Goal: Task Accomplishment & Management: Manage account settings

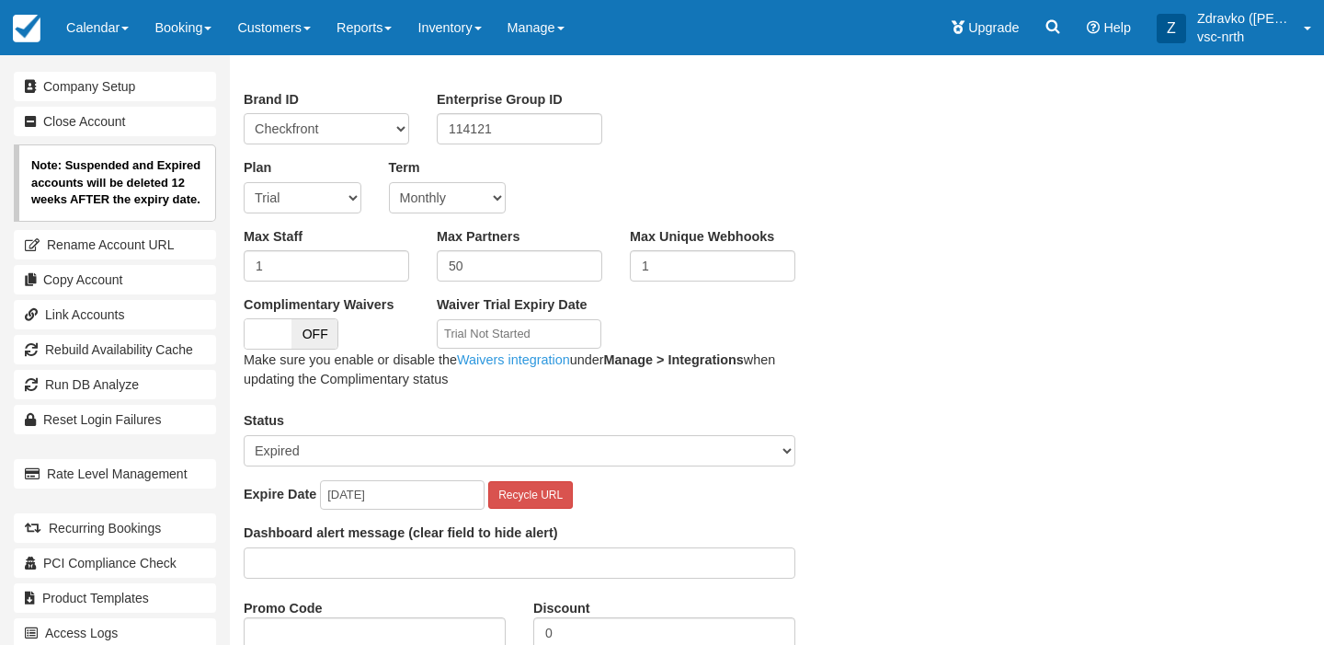
scroll to position [195, 0]
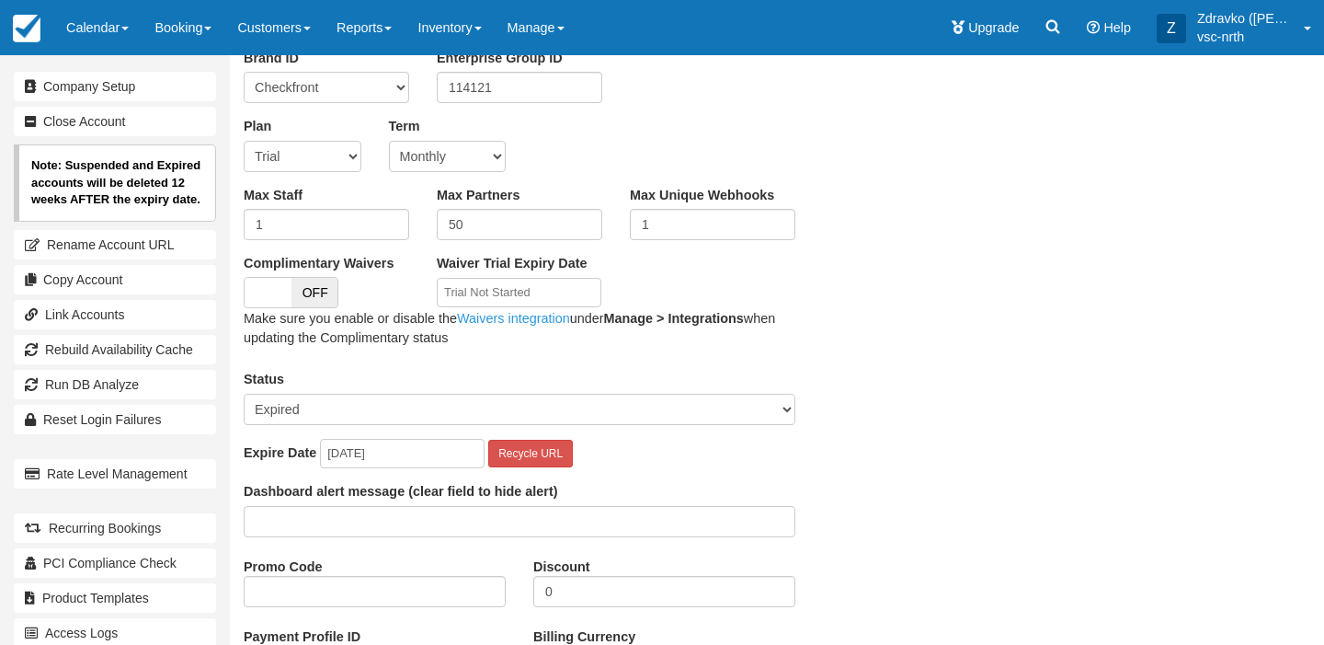
click at [426, 402] on select "Active Suspended Expired Moved (Read Only)" at bounding box center [520, 409] width 552 height 31
select select "ACTIVE"
click at [244, 394] on select "Active Suspended Expired Moved (Read Only)" at bounding box center [520, 409] width 552 height 31
click at [390, 458] on input "2025-08-26" at bounding box center [402, 454] width 165 height 30
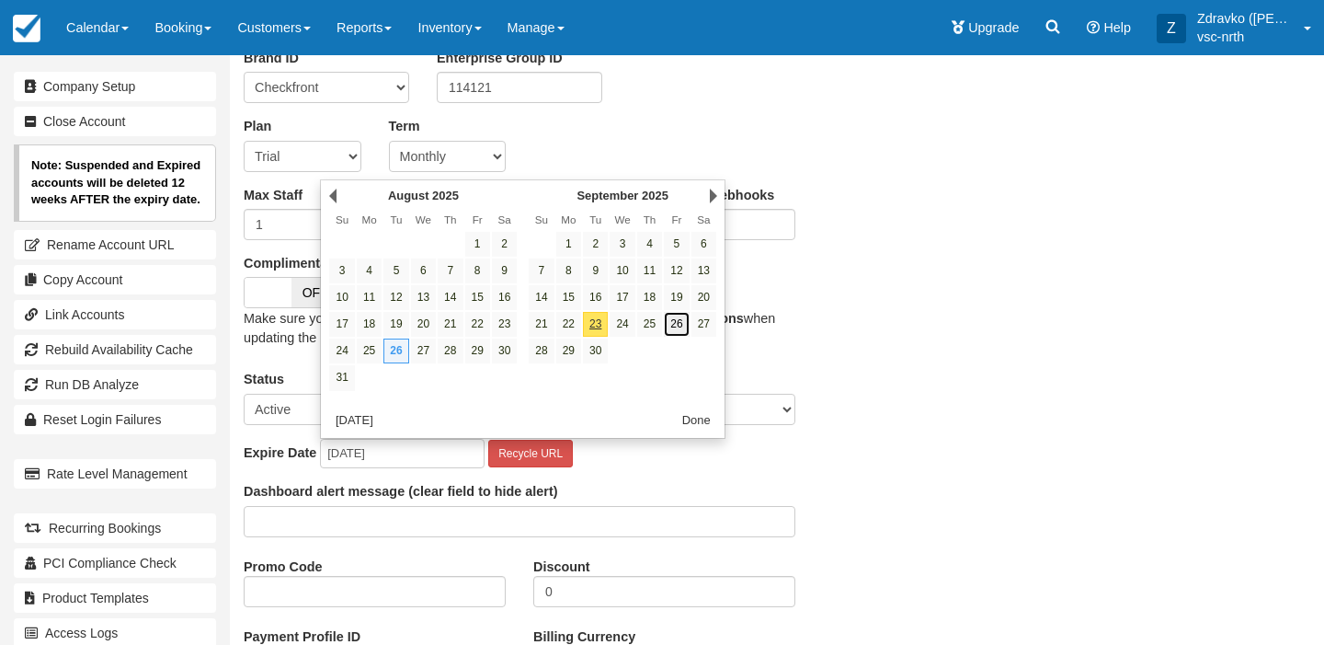
click at [681, 330] on link "26" at bounding box center [676, 324] width 25 height 25
type input "2025-09-26"
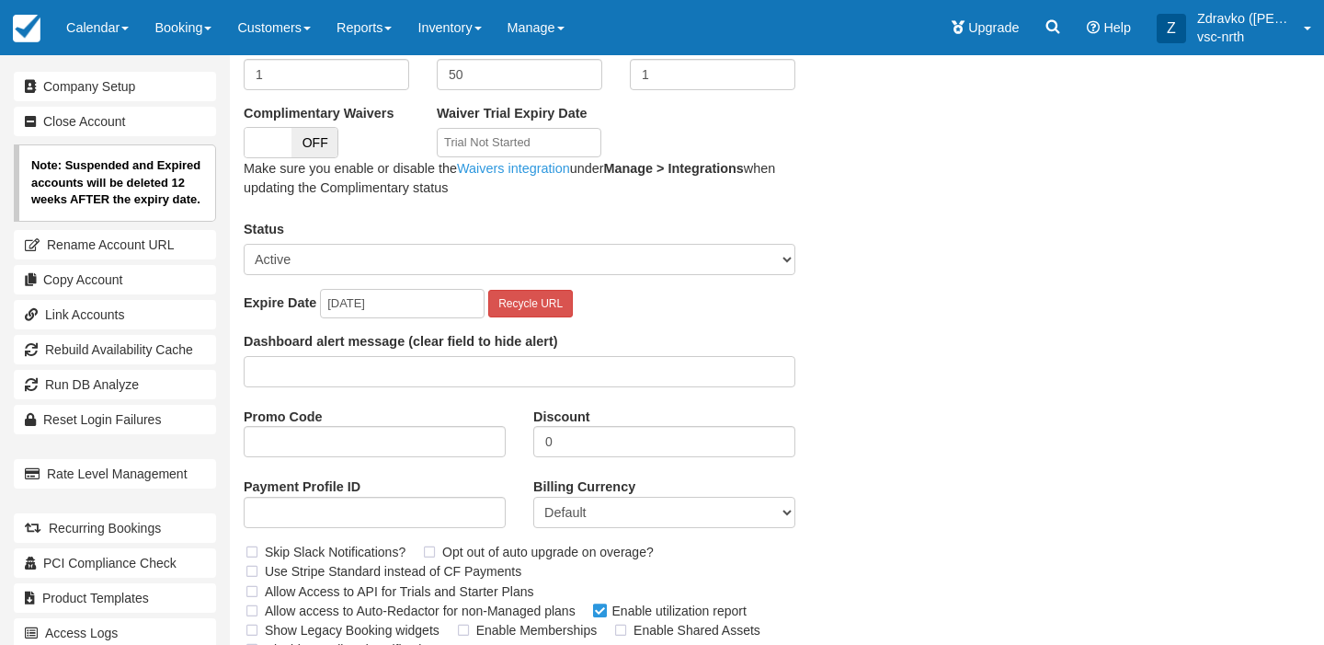
scroll to position [420, 0]
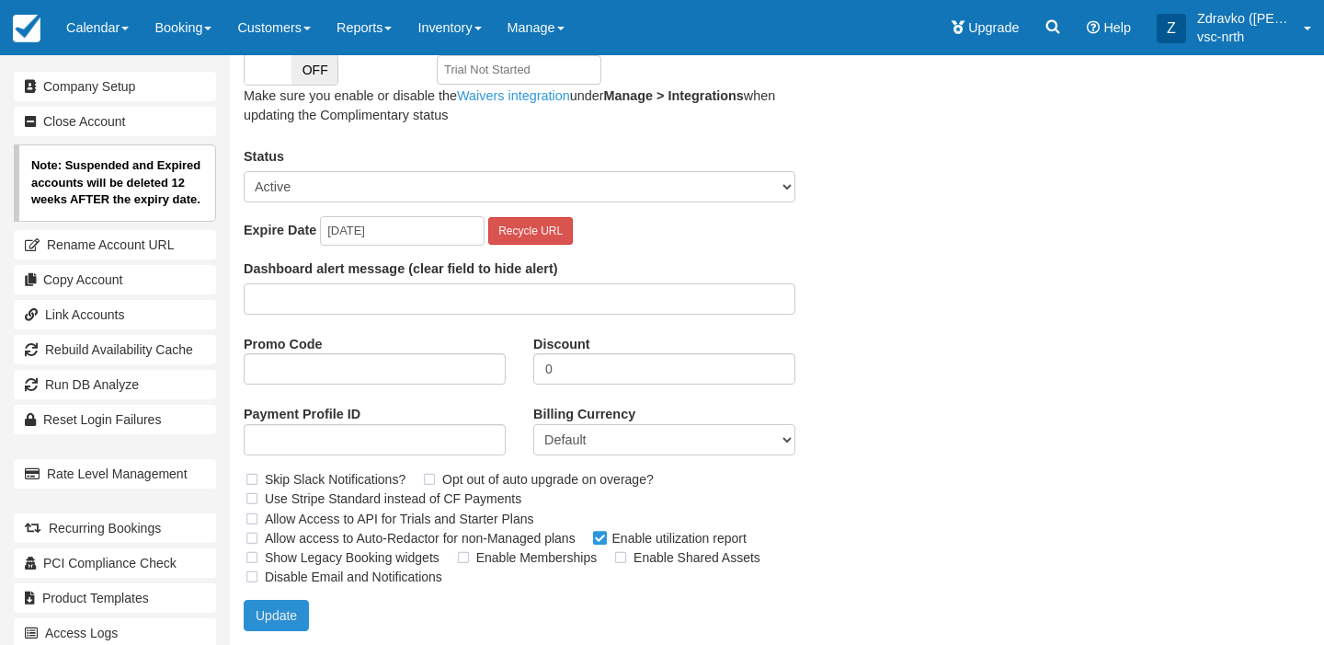
click at [280, 614] on button "Update" at bounding box center [276, 615] width 65 height 31
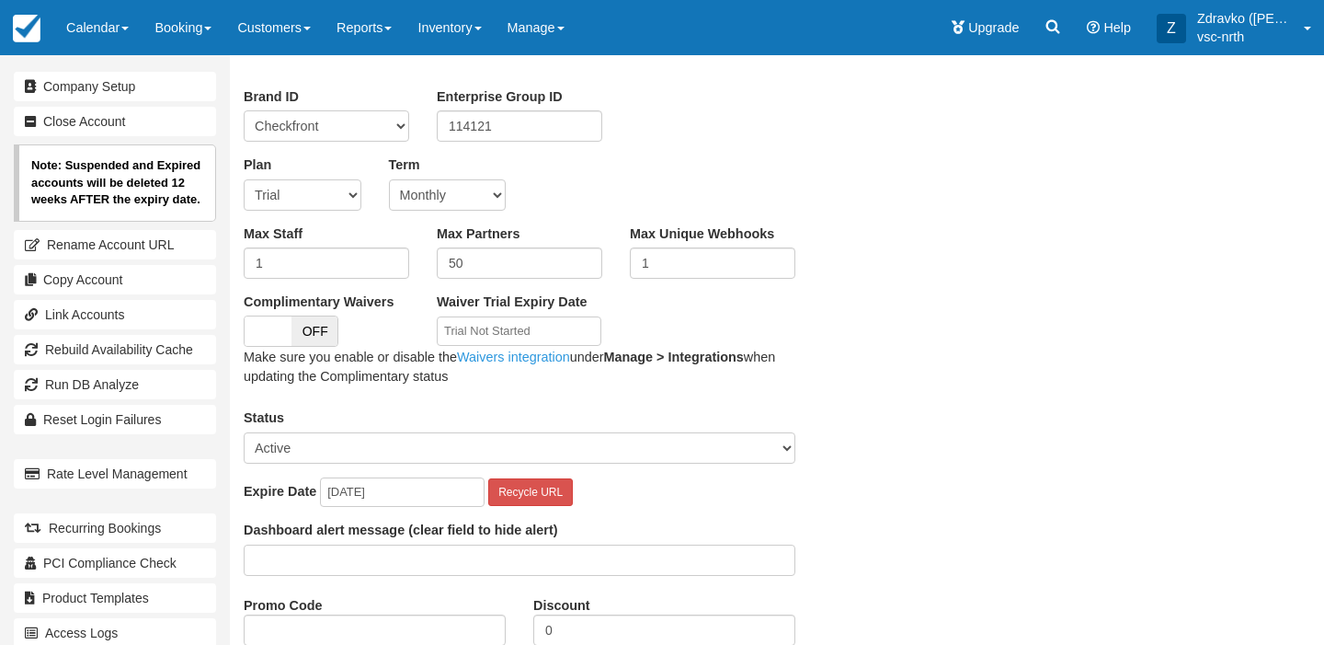
scroll to position [154, 0]
click at [373, 500] on input "2025-09-26" at bounding box center [402, 494] width 165 height 30
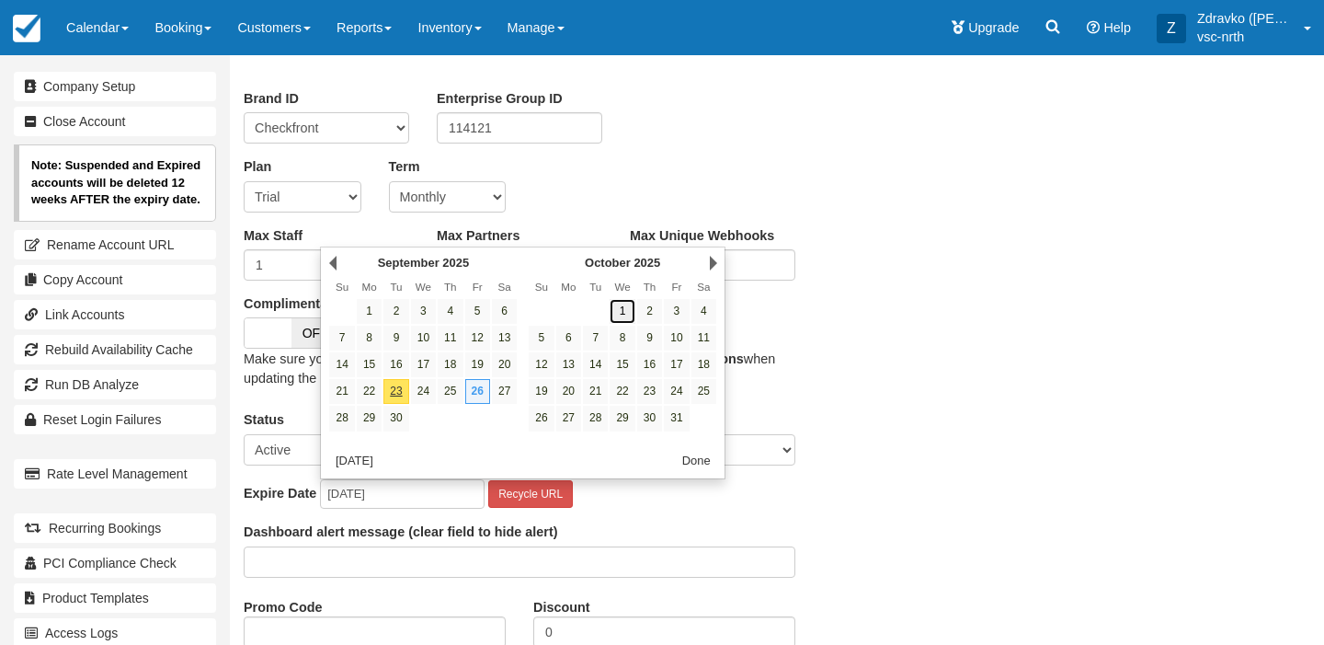
click at [631, 303] on link "1" at bounding box center [622, 311] width 25 height 25
type input "2025-10-01"
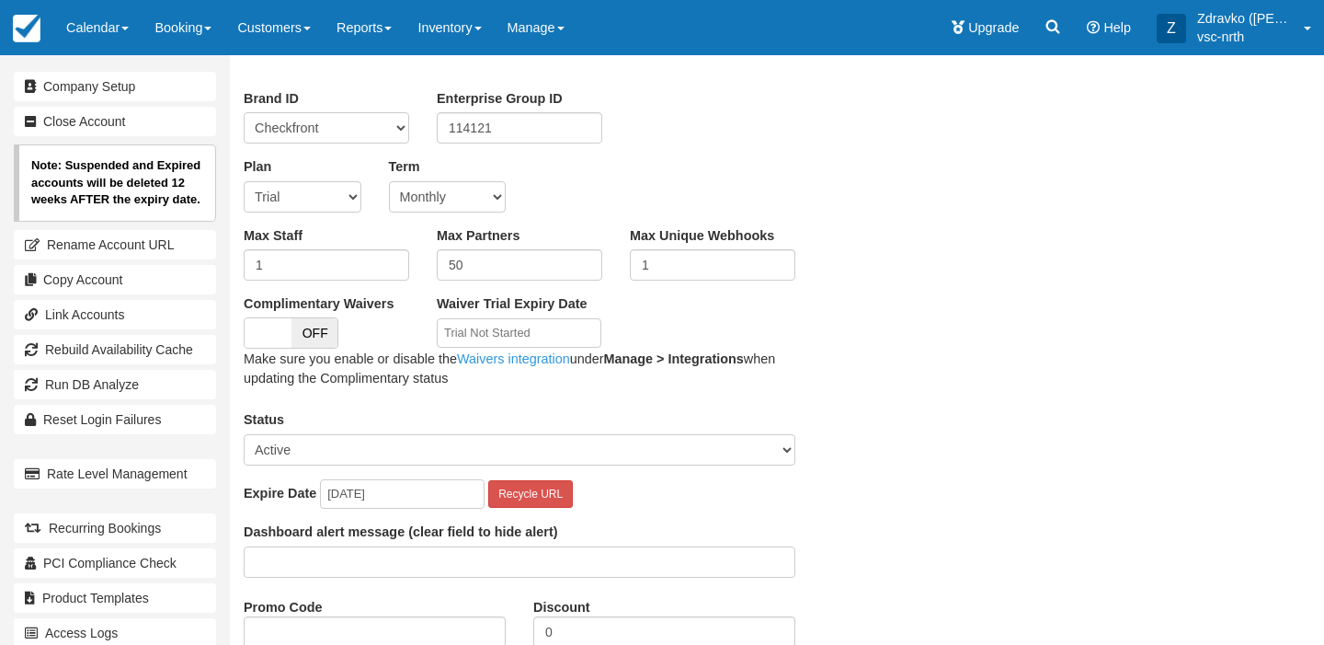
scroll to position [420, 0]
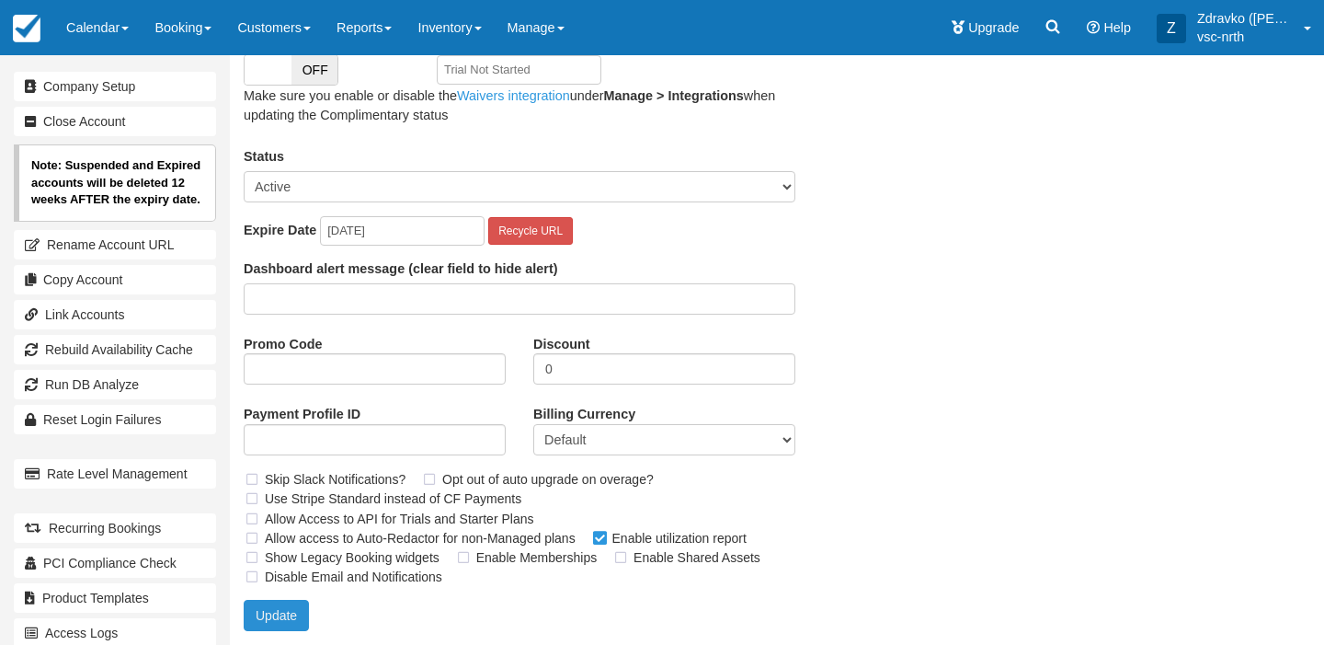
drag, startPoint x: 284, startPoint y: 614, endPoint x: 426, endPoint y: 616, distance: 141.6
click at [284, 614] on button "Update" at bounding box center [276, 615] width 65 height 31
